Goal: Task Accomplishment & Management: Manage account settings

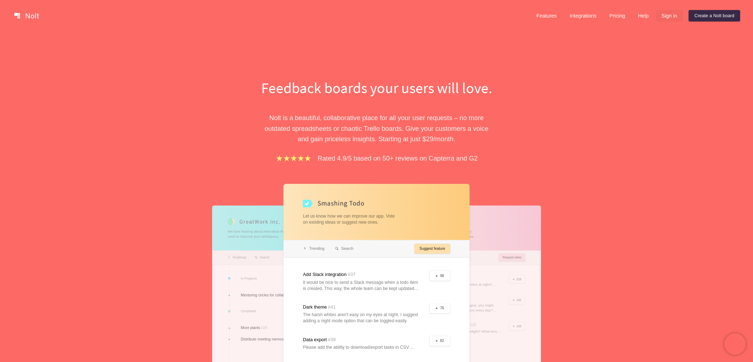
click at [660, 16] on link "Sign in" at bounding box center [669, 15] width 27 height 11
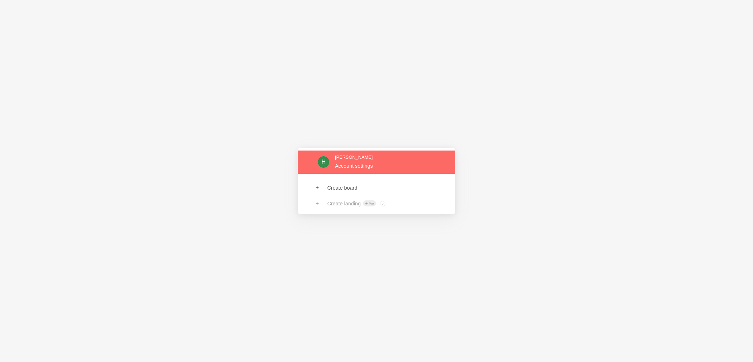
click at [353, 165] on link at bounding box center [377, 161] width 158 height 23
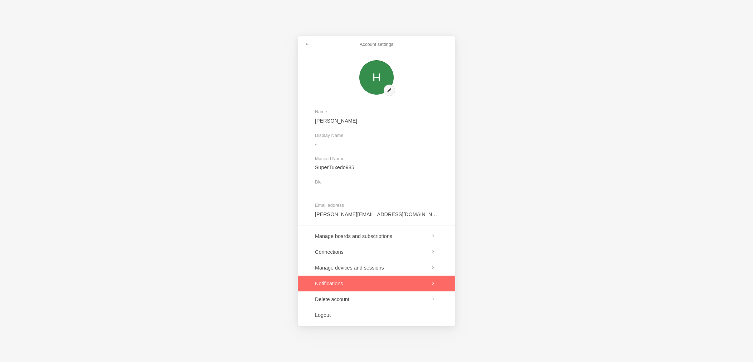
click at [358, 282] on link at bounding box center [377, 283] width 158 height 16
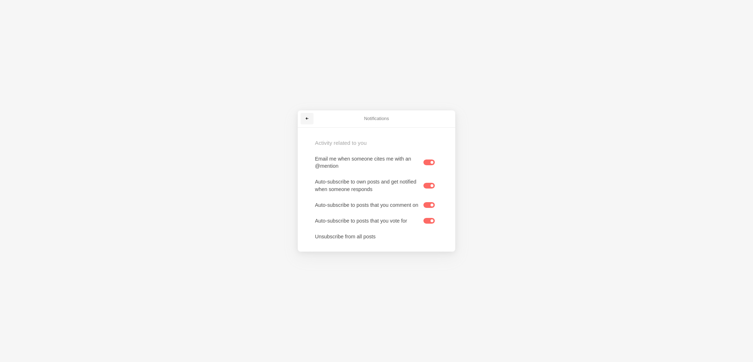
click at [311, 116] on link at bounding box center [307, 118] width 13 height 11
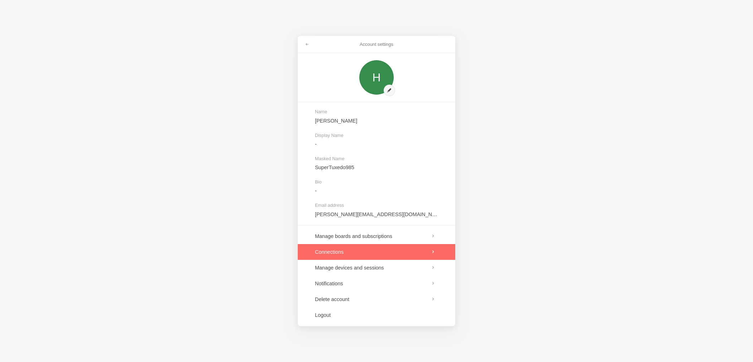
click at [366, 248] on link at bounding box center [377, 252] width 158 height 16
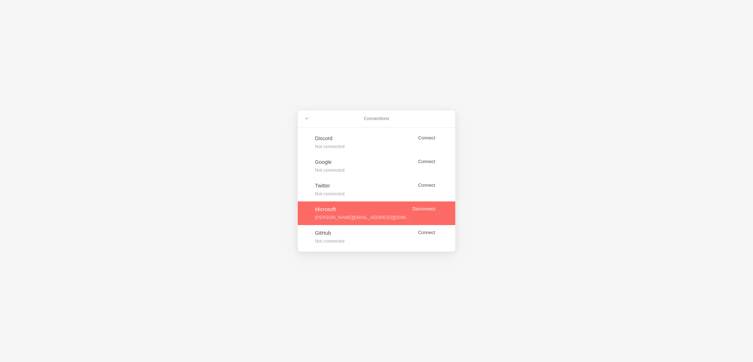
click at [380, 217] on link at bounding box center [377, 213] width 158 height 24
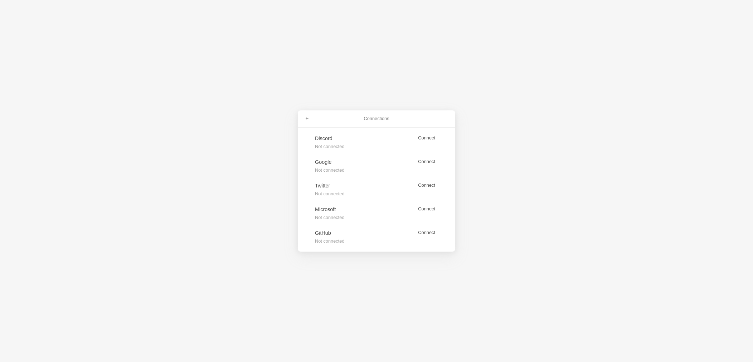
click at [328, 88] on div "Connections Discord Not connected Connect Google Not connected Connect Twitter …" at bounding box center [376, 181] width 753 height 362
click at [311, 118] on link at bounding box center [307, 118] width 13 height 11
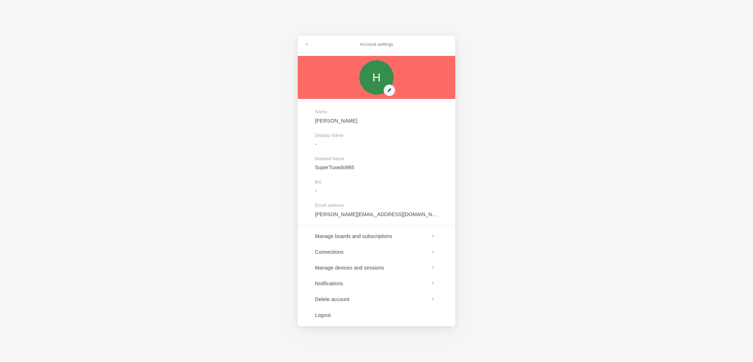
click at [392, 91] on link at bounding box center [377, 77] width 158 height 43
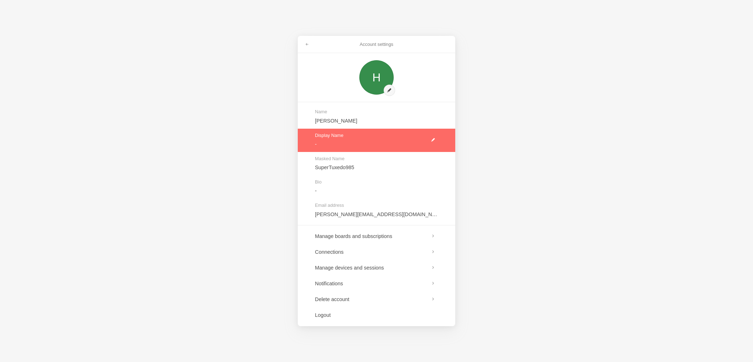
click at [332, 141] on link at bounding box center [377, 140] width 158 height 23
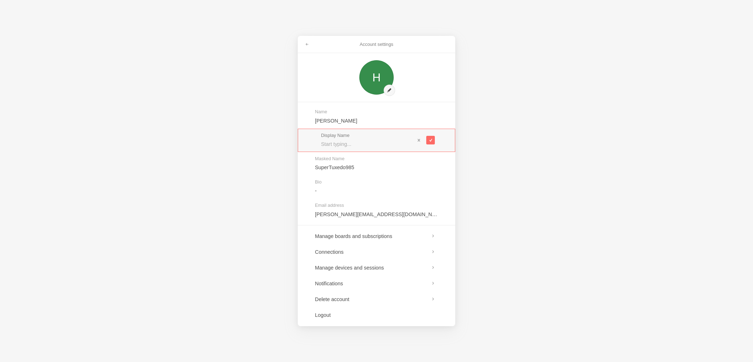
click at [333, 148] on div "Display Name" at bounding box center [377, 140] width 158 height 23
click at [420, 141] on span at bounding box center [419, 139] width 5 height 5
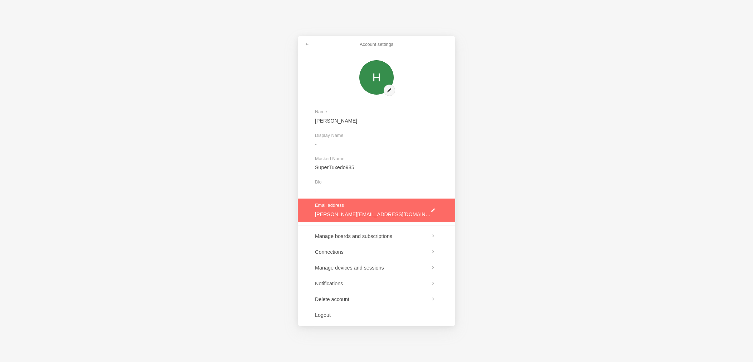
click at [430, 210] on link at bounding box center [377, 209] width 158 height 23
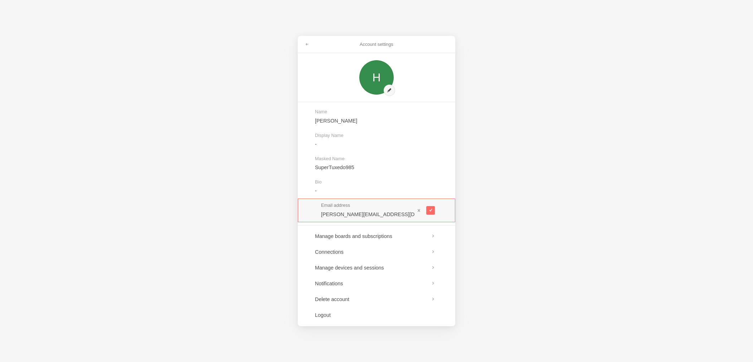
click at [430, 210] on span at bounding box center [431, 210] width 4 height 4
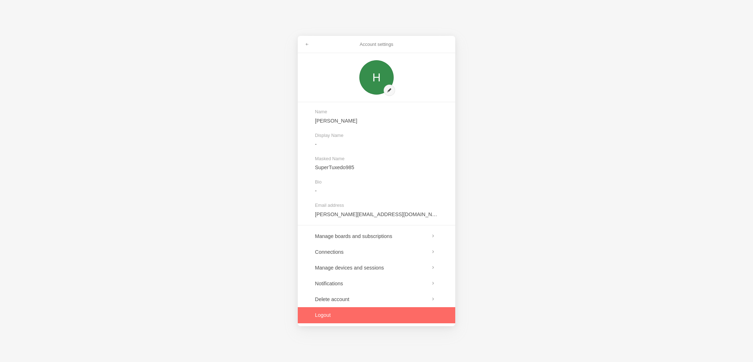
click at [337, 313] on link at bounding box center [377, 315] width 158 height 16
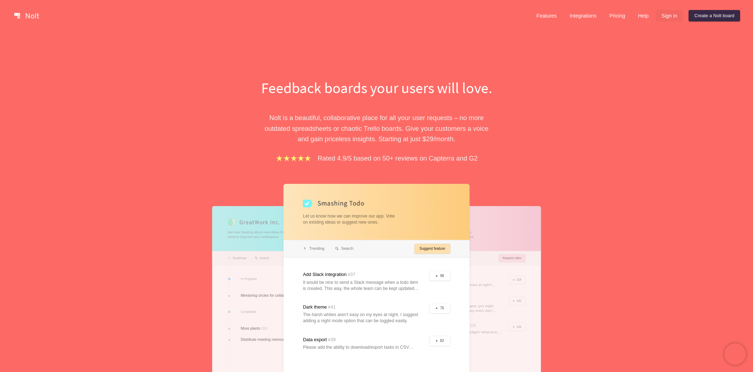
click at [665, 20] on link "Sign in" at bounding box center [669, 15] width 27 height 11
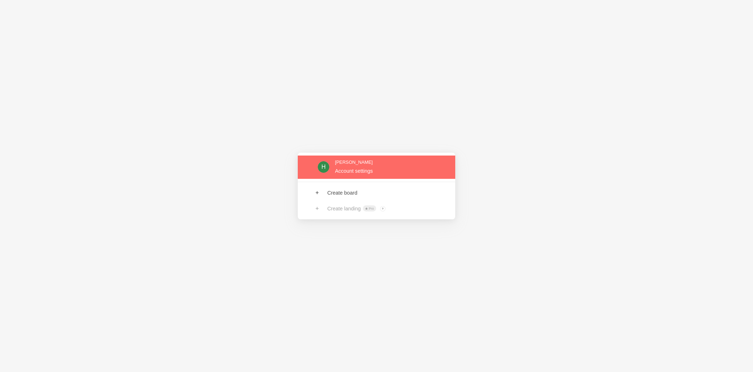
click at [343, 170] on link at bounding box center [377, 166] width 158 height 23
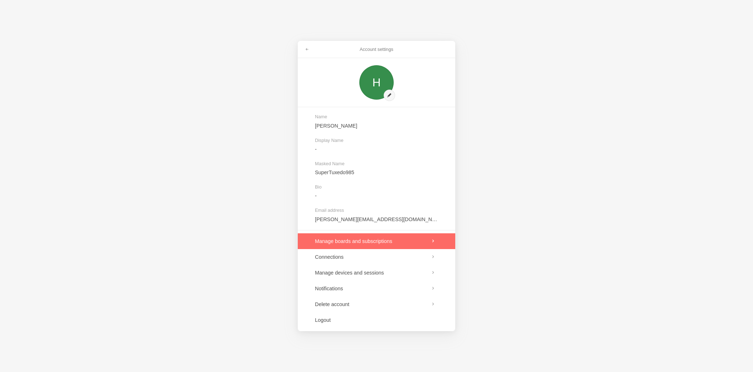
click at [378, 241] on link at bounding box center [377, 241] width 158 height 16
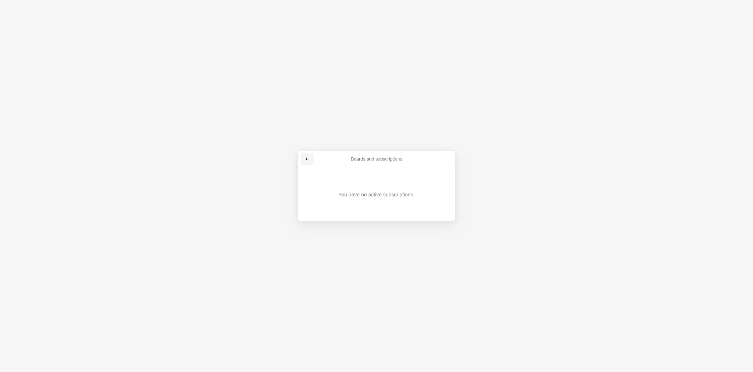
click at [308, 159] on span at bounding box center [307, 159] width 4 height 4
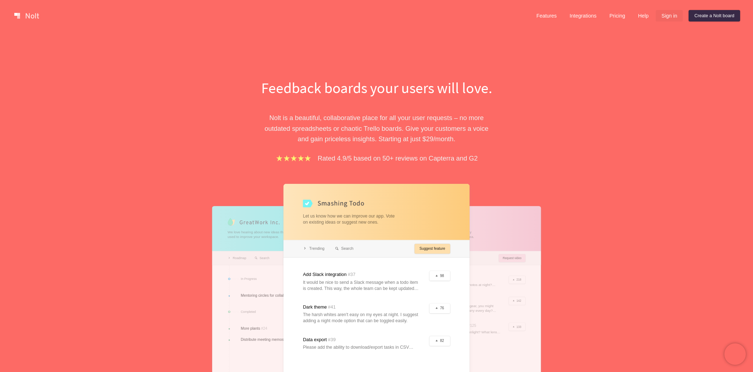
click at [663, 17] on link "Sign in" at bounding box center [669, 15] width 27 height 11
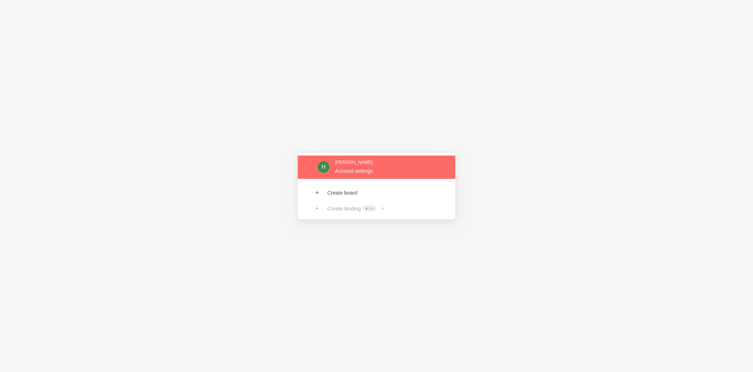
click at [359, 165] on link at bounding box center [377, 166] width 158 height 23
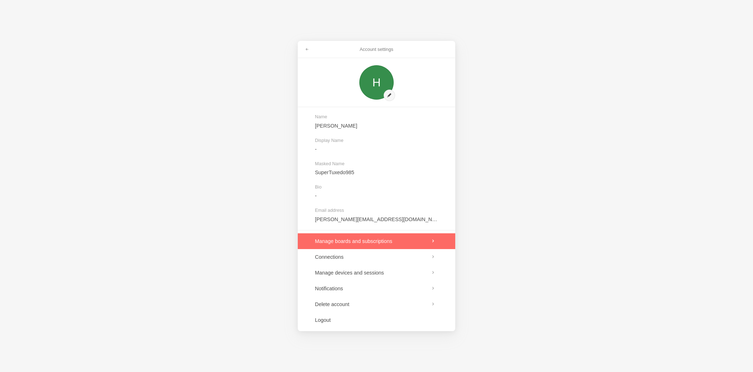
click at [361, 239] on link at bounding box center [377, 241] width 158 height 16
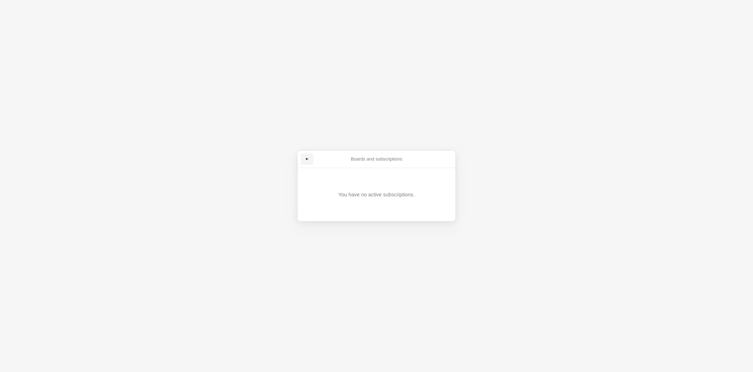
click at [309, 159] on span at bounding box center [307, 159] width 4 height 4
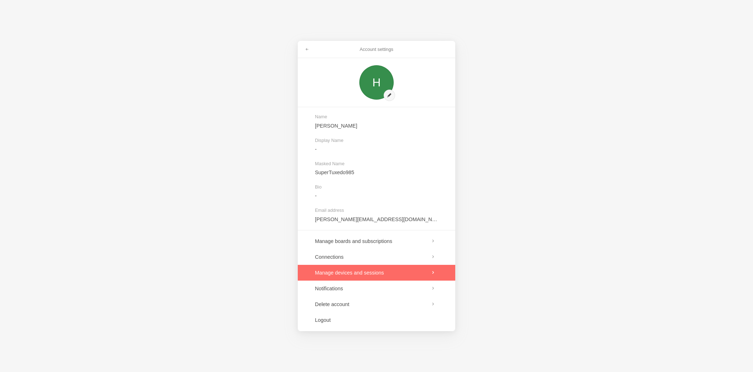
click at [366, 272] on link at bounding box center [377, 273] width 158 height 16
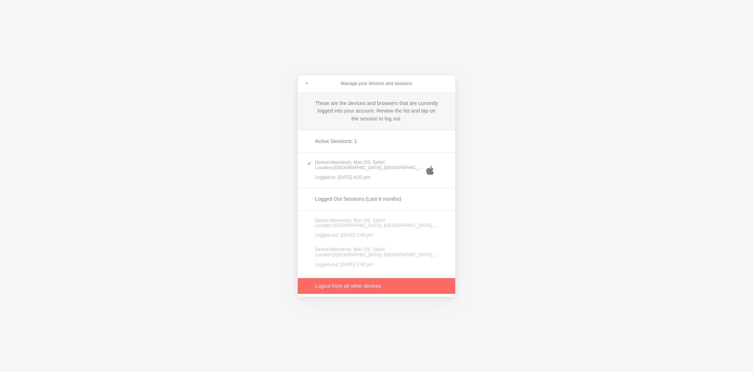
click at [347, 285] on link at bounding box center [377, 286] width 158 height 16
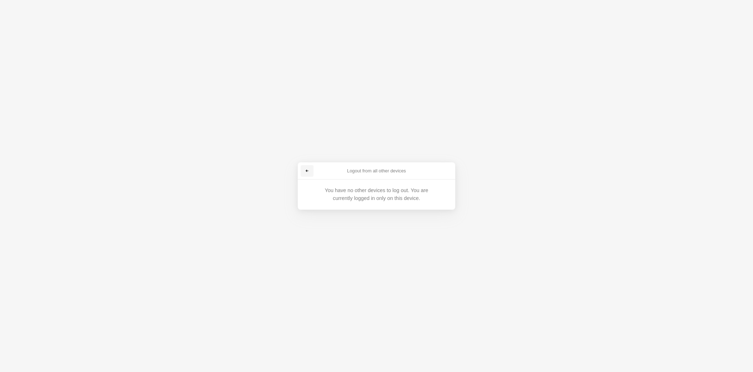
click at [308, 169] on span at bounding box center [307, 171] width 4 height 4
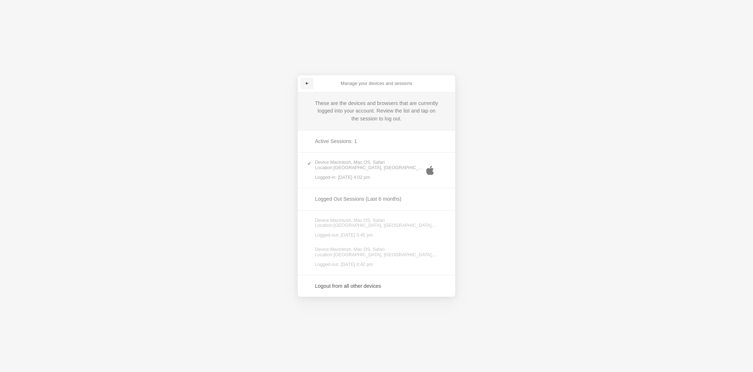
click at [306, 86] on span at bounding box center [307, 83] width 4 height 4
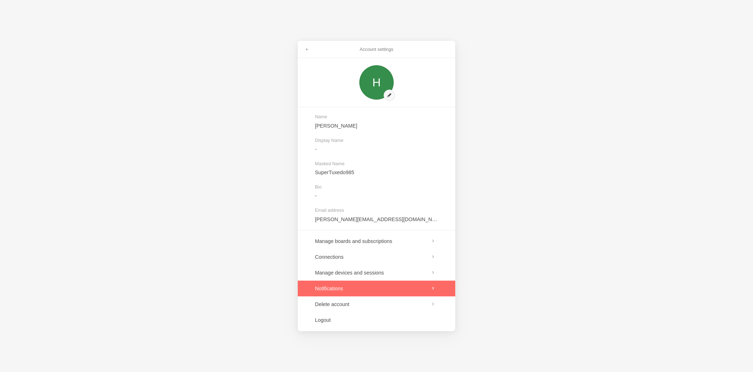
click at [368, 287] on link at bounding box center [377, 288] width 158 height 16
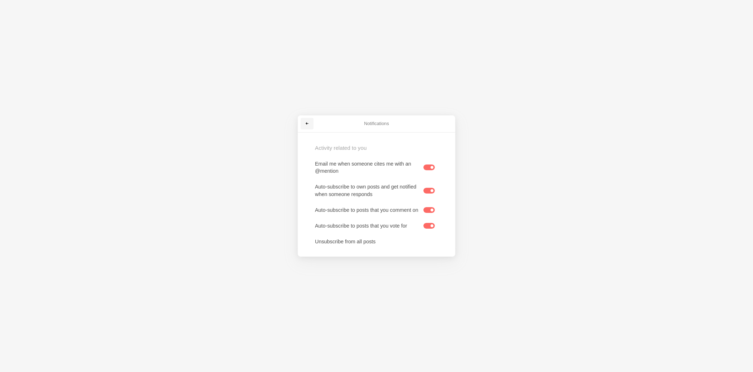
click at [309, 120] on link at bounding box center [307, 123] width 13 height 11
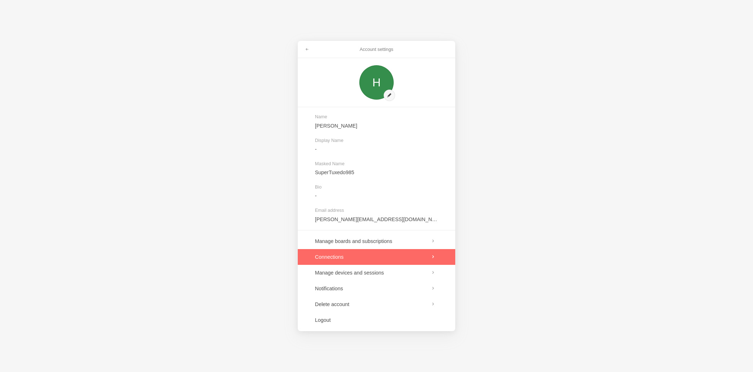
click at [356, 257] on link at bounding box center [377, 257] width 158 height 16
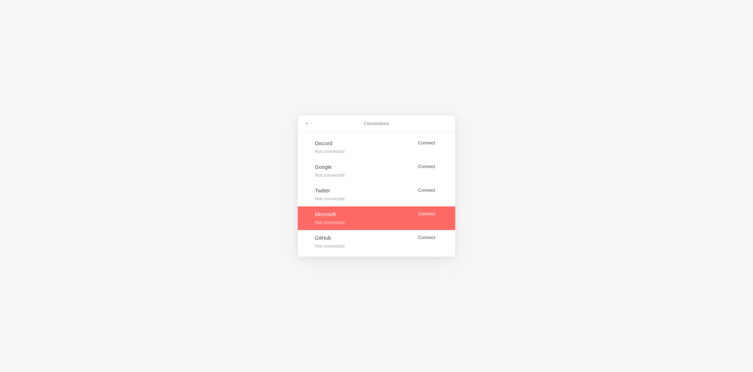
click at [430, 214] on link at bounding box center [377, 218] width 158 height 24
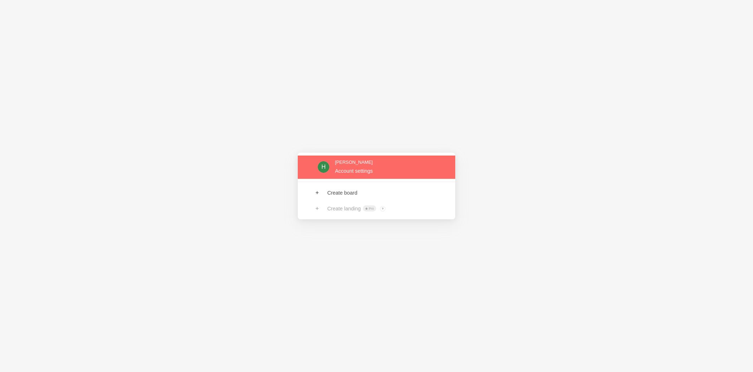
click at [333, 166] on link at bounding box center [377, 166] width 158 height 23
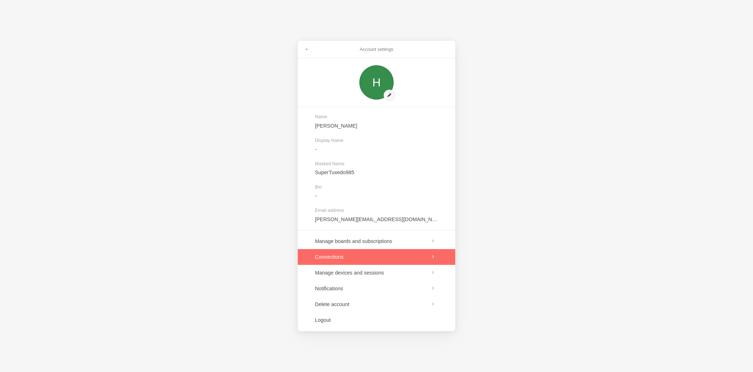
click at [340, 257] on link at bounding box center [377, 257] width 158 height 16
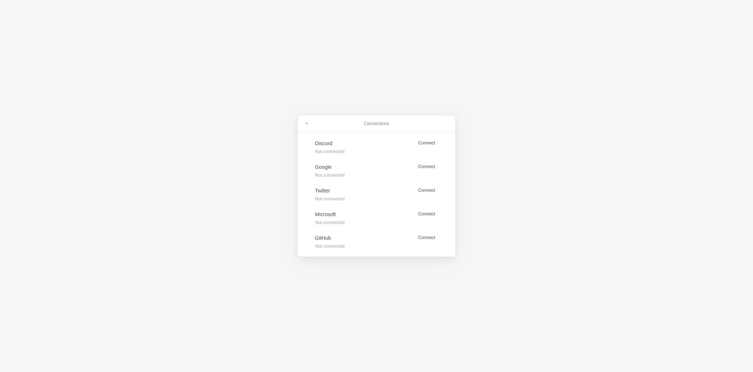
click at [528, 161] on div "Connections Discord Not connected Connect Google Not connected Connect Twitter …" at bounding box center [376, 186] width 753 height 372
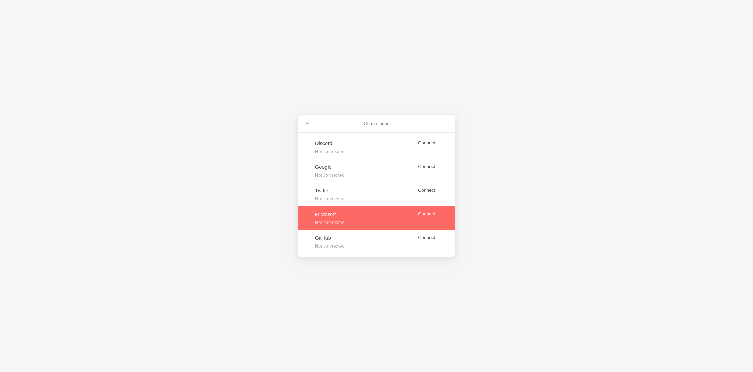
click at [429, 212] on link at bounding box center [377, 218] width 158 height 24
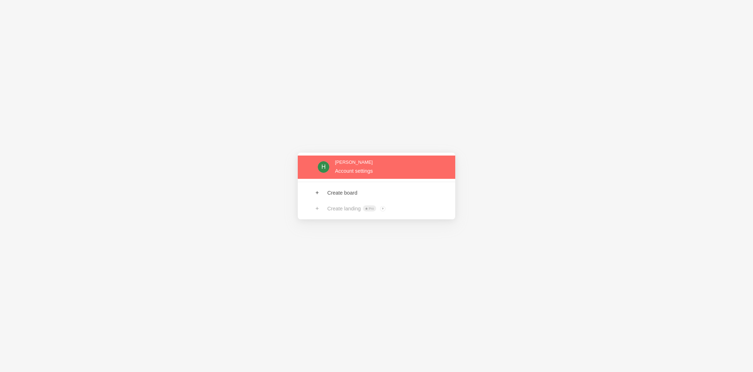
click at [362, 170] on link at bounding box center [377, 166] width 158 height 23
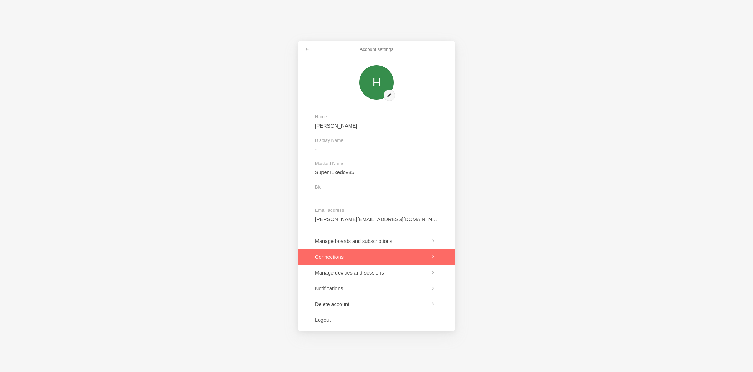
click at [367, 256] on link at bounding box center [377, 257] width 158 height 16
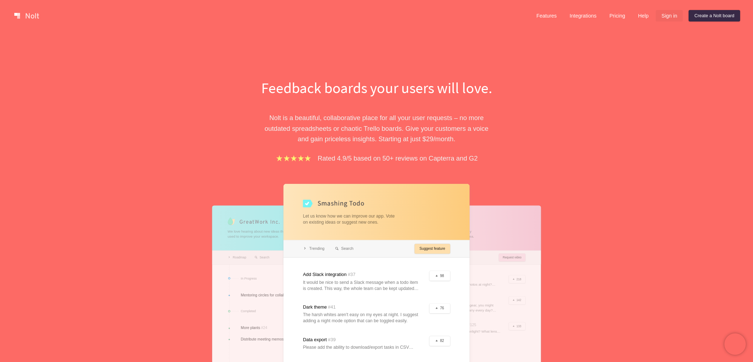
click at [664, 16] on link "Sign in" at bounding box center [669, 15] width 27 height 11
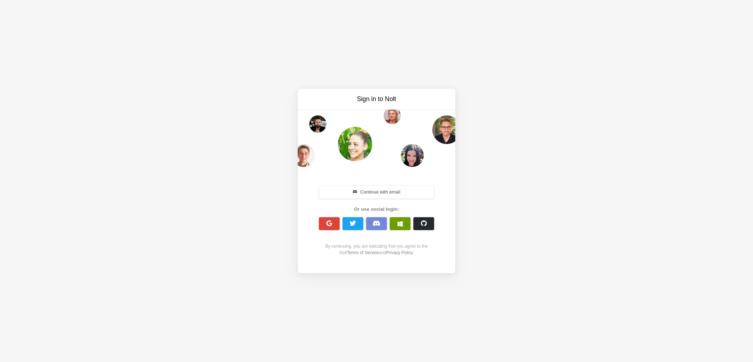
click at [399, 219] on button "button" at bounding box center [400, 223] width 21 height 13
click at [396, 223] on button "button" at bounding box center [400, 223] width 21 height 13
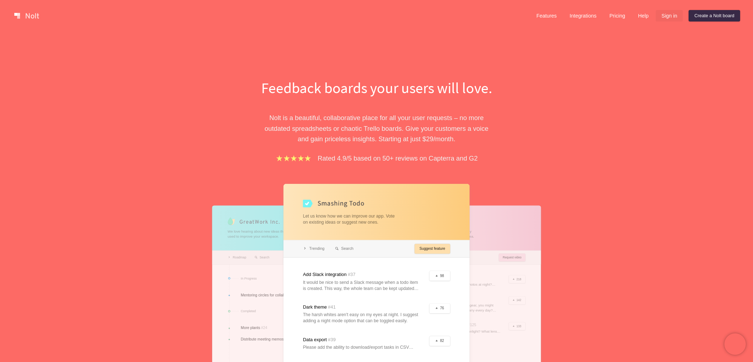
click at [664, 20] on link "Sign in" at bounding box center [669, 15] width 27 height 11
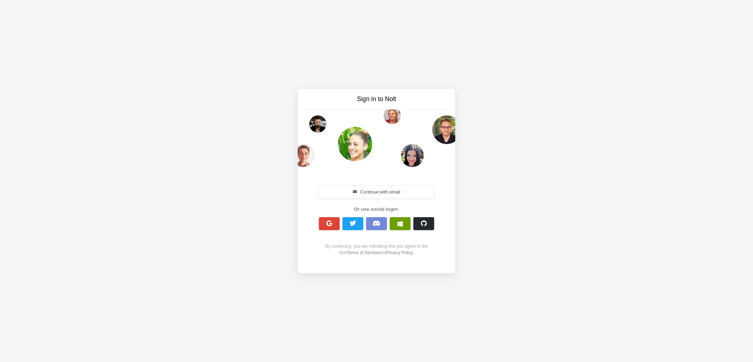
click at [404, 227] on button "button" at bounding box center [400, 223] width 21 height 13
click at [367, 194] on button "Continue with email" at bounding box center [376, 191] width 115 height 13
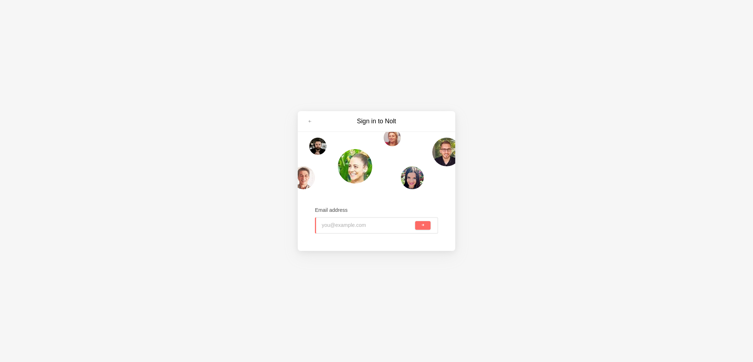
click at [338, 224] on input "email" at bounding box center [368, 225] width 92 height 16
type input "[PERSON_NAME][EMAIL_ADDRESS][DOMAIN_NAME]"
click at [423, 225] on button "submit" at bounding box center [422, 225] width 15 height 9
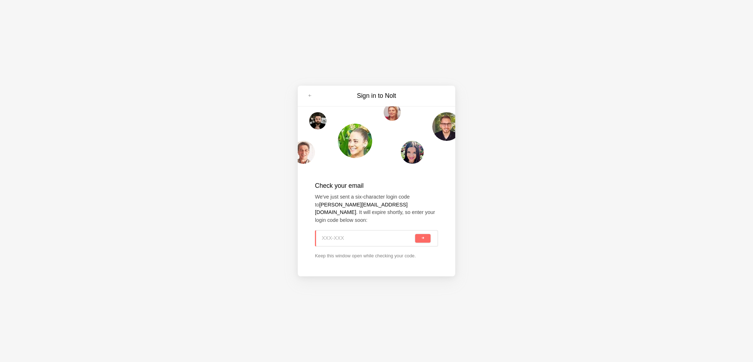
paste input "15V-85G"
type input "15V-85G"
click at [422, 236] on span "submit" at bounding box center [423, 238] width 4 height 4
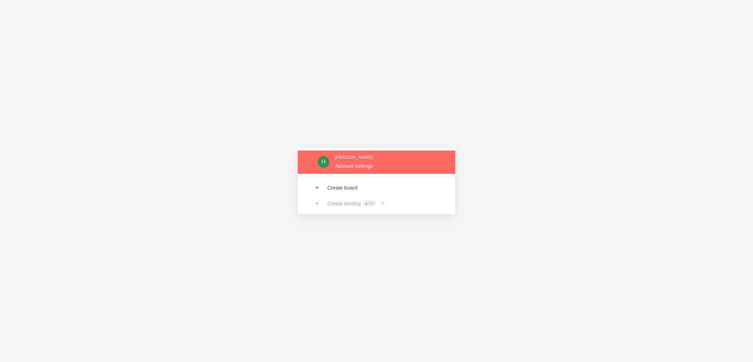
click at [353, 165] on link at bounding box center [377, 161] width 158 height 23
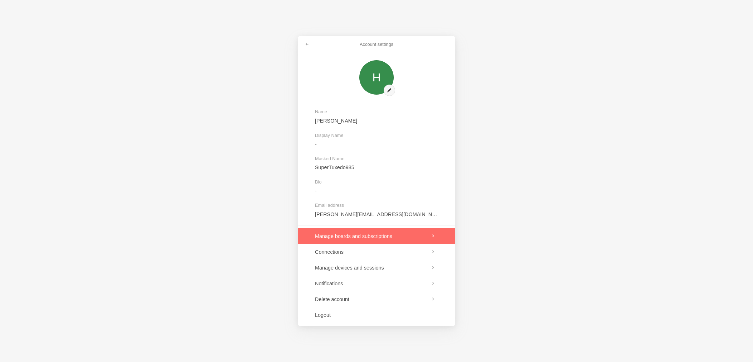
click at [354, 236] on link at bounding box center [377, 236] width 158 height 16
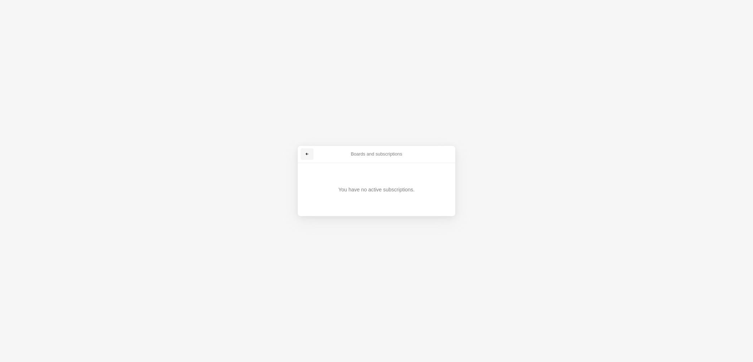
click at [305, 151] on link at bounding box center [307, 153] width 13 height 11
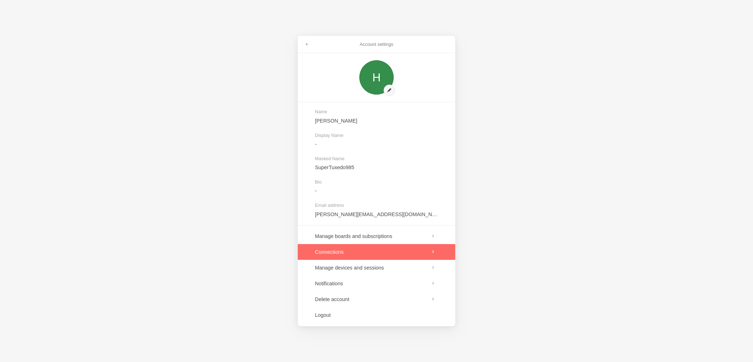
click at [363, 253] on link at bounding box center [377, 252] width 158 height 16
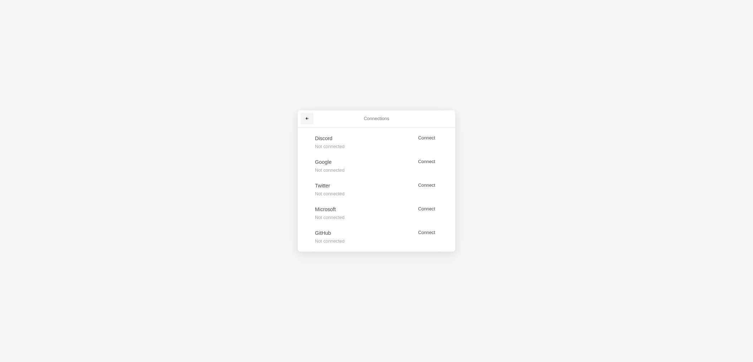
click at [306, 119] on span at bounding box center [307, 118] width 4 height 4
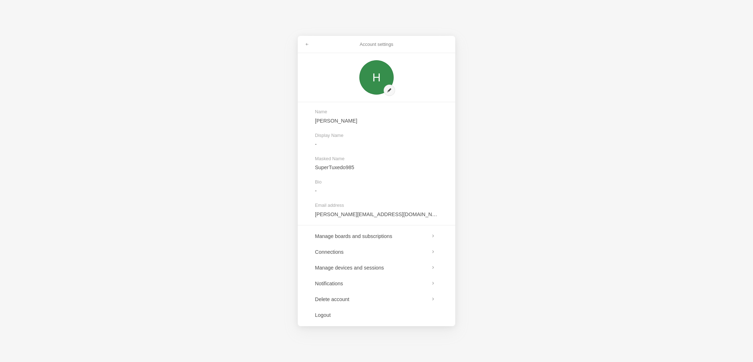
click at [596, 46] on div "Account settings H Name Henry Bragg Display Name - Masked Name SuperTuxedo985 B…" at bounding box center [376, 181] width 753 height 362
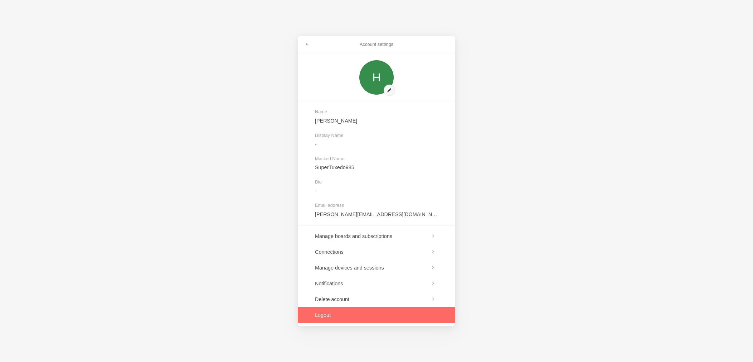
click at [351, 314] on link at bounding box center [377, 315] width 158 height 16
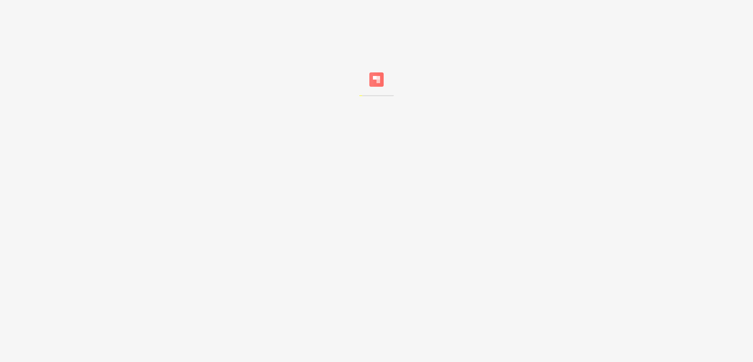
click at [532, 82] on div at bounding box center [376, 48] width 753 height 96
click at [315, 96] on html "Sorry, we don't support your browser. Install a modern browser /logout" at bounding box center [376, 48] width 753 height 96
click at [580, 81] on div at bounding box center [376, 48] width 753 height 96
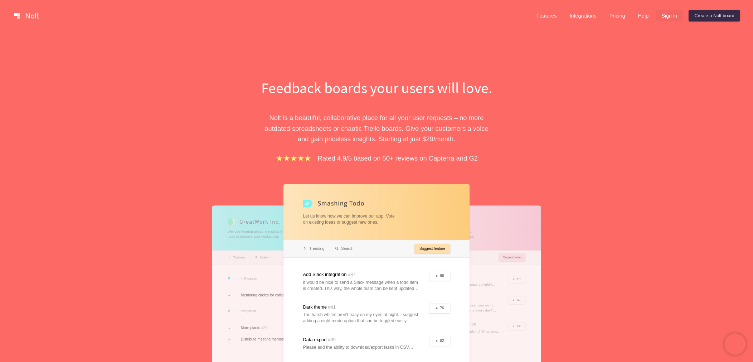
click at [666, 16] on link "Sign in" at bounding box center [669, 15] width 27 height 11
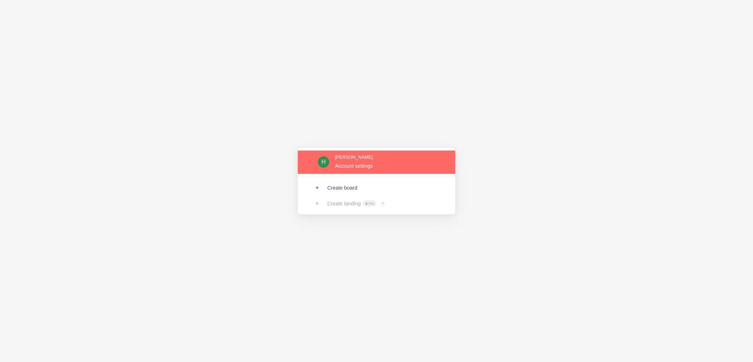
click at [347, 166] on link at bounding box center [377, 161] width 158 height 23
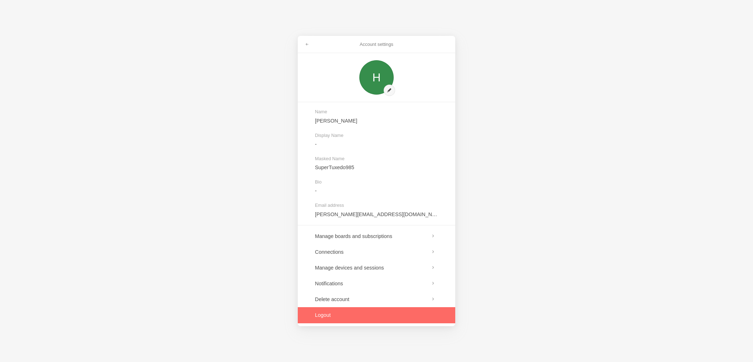
click at [333, 313] on link at bounding box center [377, 315] width 158 height 16
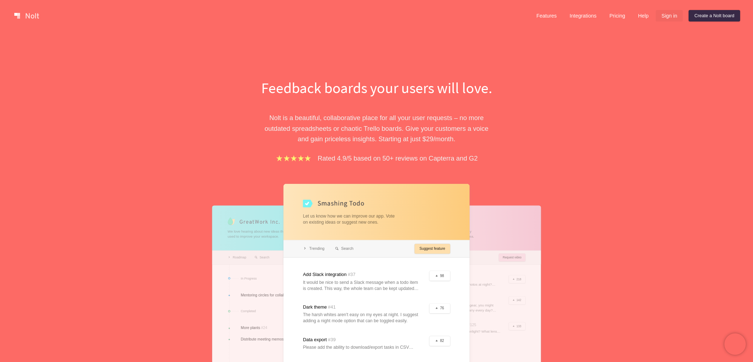
click at [667, 15] on link "Sign in" at bounding box center [669, 15] width 27 height 11
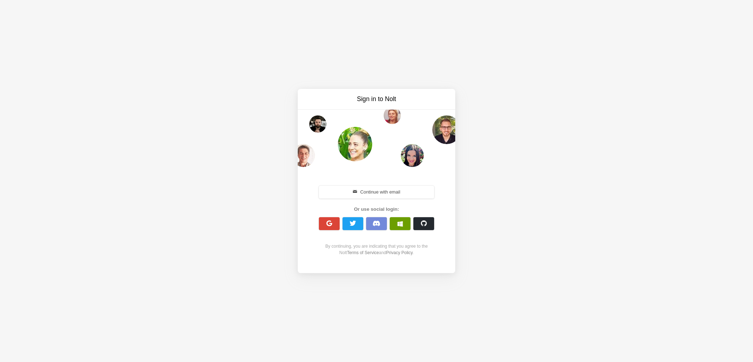
click at [400, 225] on span "button" at bounding box center [400, 224] width 6 height 6
